Goal: Task Accomplishment & Management: Manage account settings

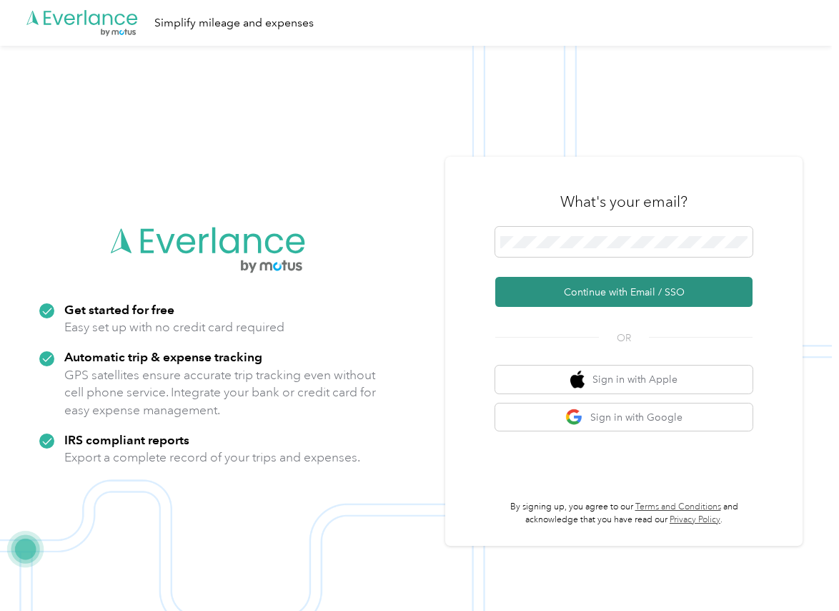
click at [546, 287] on button "Continue with Email / SSO" at bounding box center [624, 292] width 257 height 30
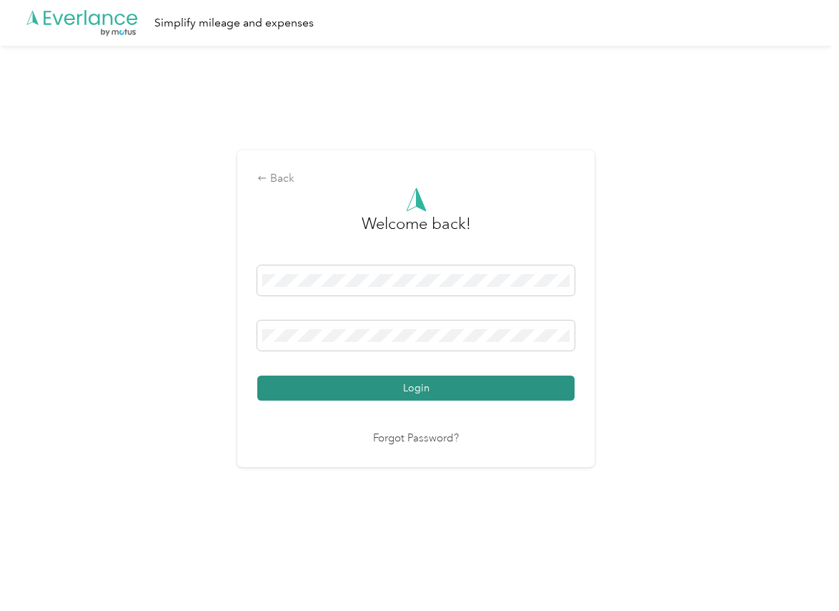
click at [307, 377] on div "Login" at bounding box center [415, 332] width 317 height 135
click at [302, 385] on button "Login" at bounding box center [415, 387] width 317 height 25
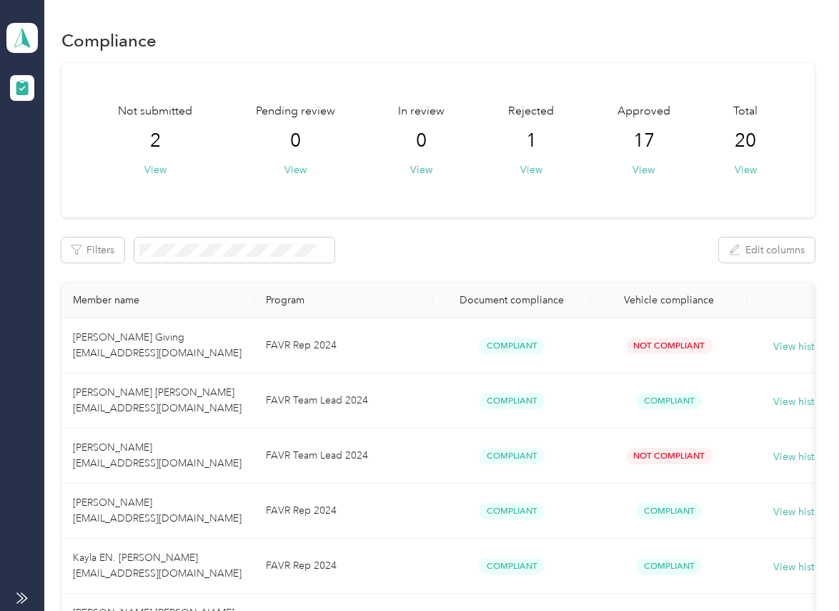
click at [496, 251] on div "Filters Edit columns" at bounding box center [437, 249] width 753 height 25
click at [28, 35] on icon at bounding box center [21, 38] width 21 height 20
click at [71, 144] on div "Log out" at bounding box center [46, 149] width 55 height 15
